Goal: Find specific page/section

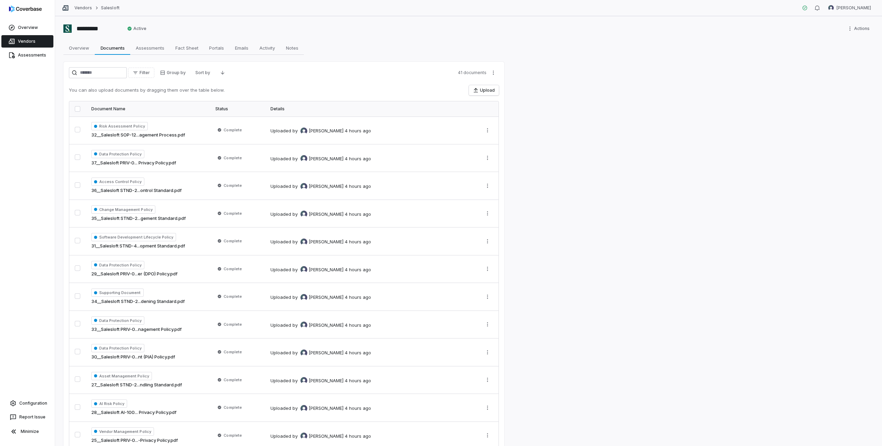
scroll to position [578, 0]
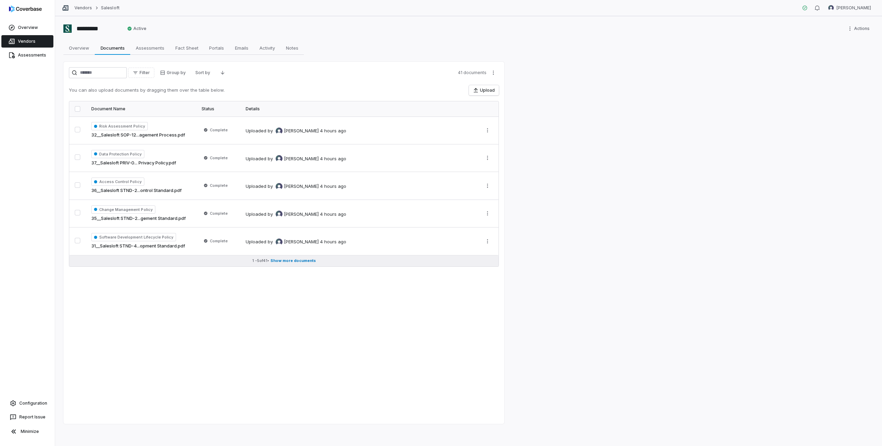
click at [289, 259] on span "Show more documents" at bounding box center [292, 260] width 45 height 5
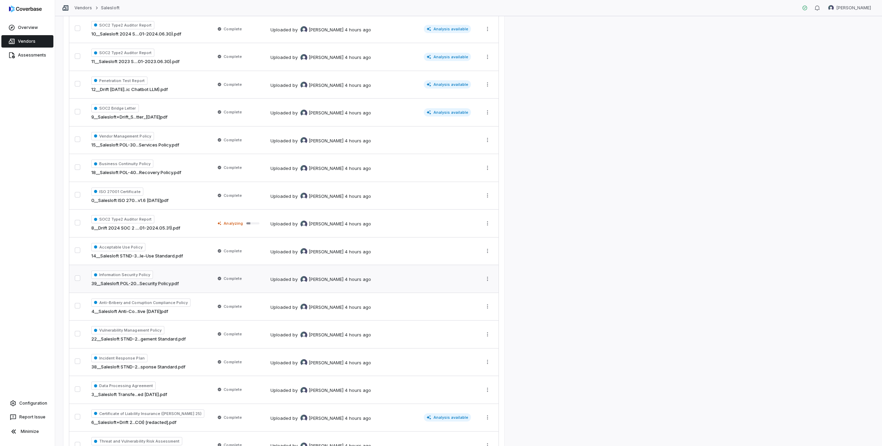
scroll to position [632, 0]
